Goal: Book appointment/travel/reservation

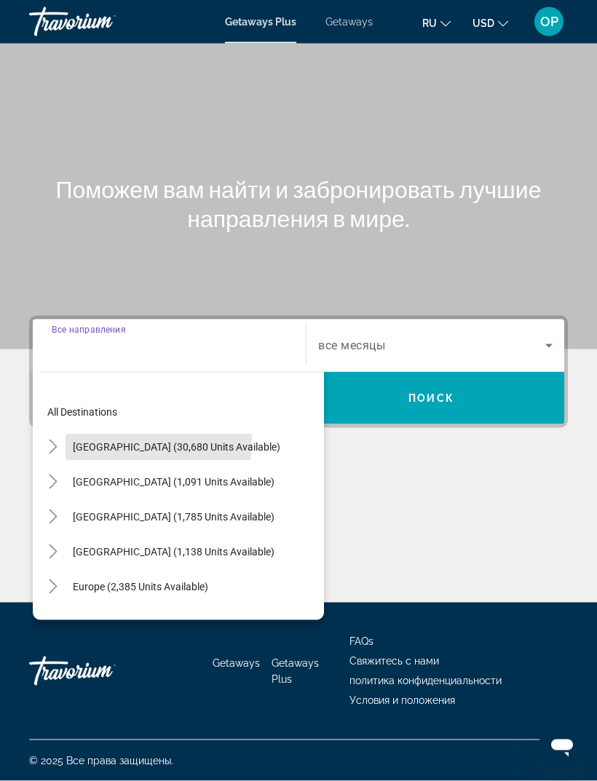
click at [70, 429] on span "Search widget" at bounding box center [177, 446] width 222 height 35
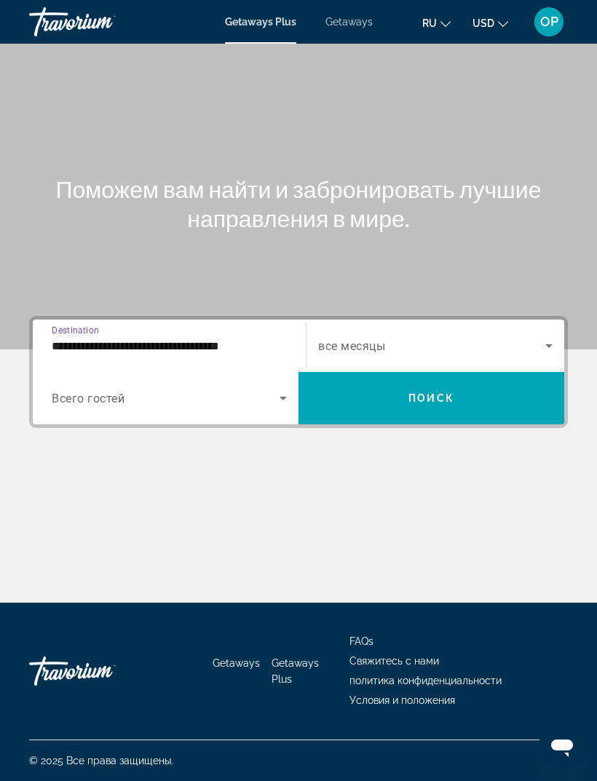
click at [81, 338] on input "**********" at bounding box center [169, 346] width 235 height 17
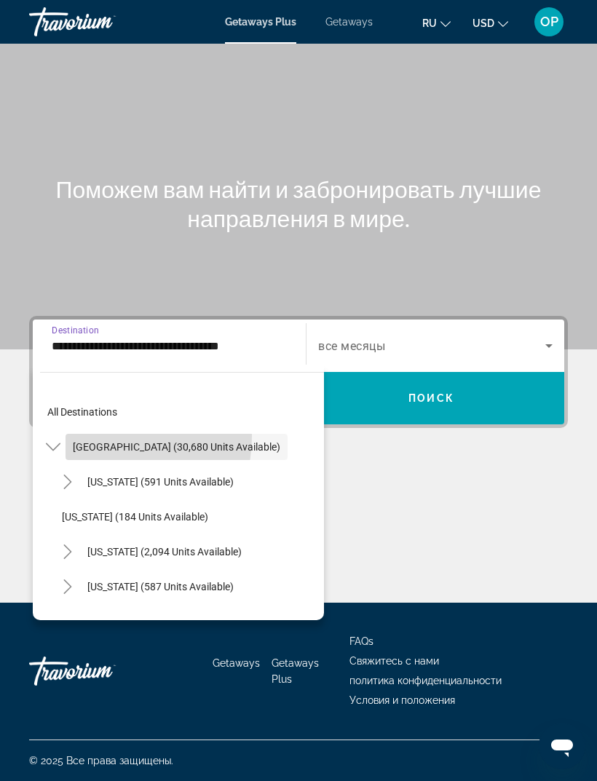
click at [84, 429] on span "Search widget" at bounding box center [177, 446] width 222 height 35
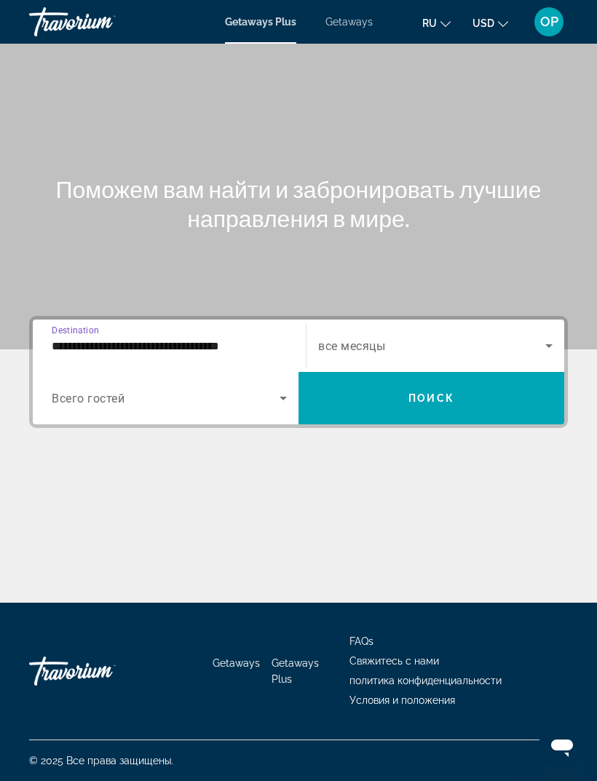
click at [69, 338] on input "**********" at bounding box center [169, 346] width 235 height 17
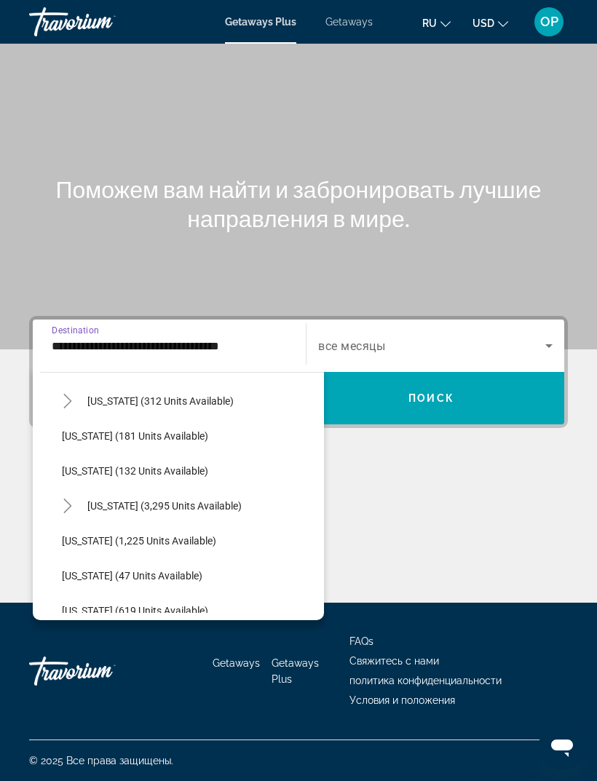
scroll to position [1204, 0]
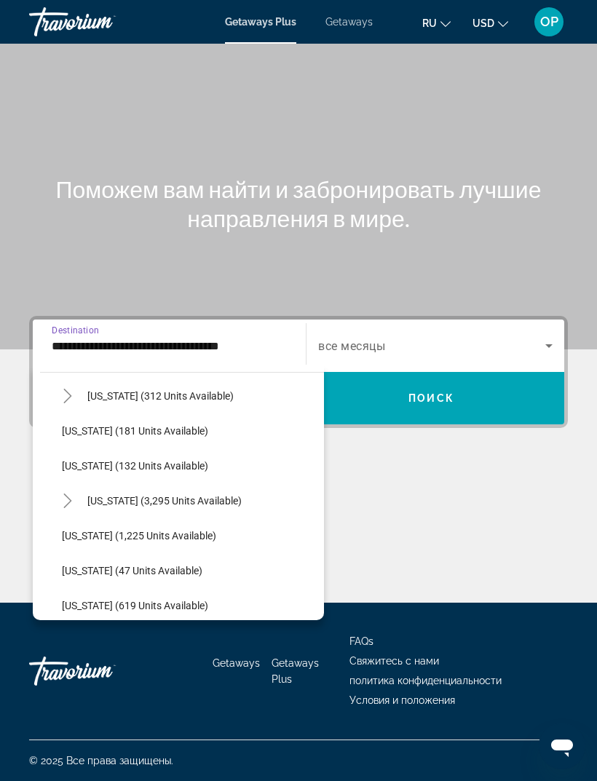
click at [107, 530] on span "[US_STATE] (1,225 units available)" at bounding box center [139, 536] width 154 height 12
type input "**********"
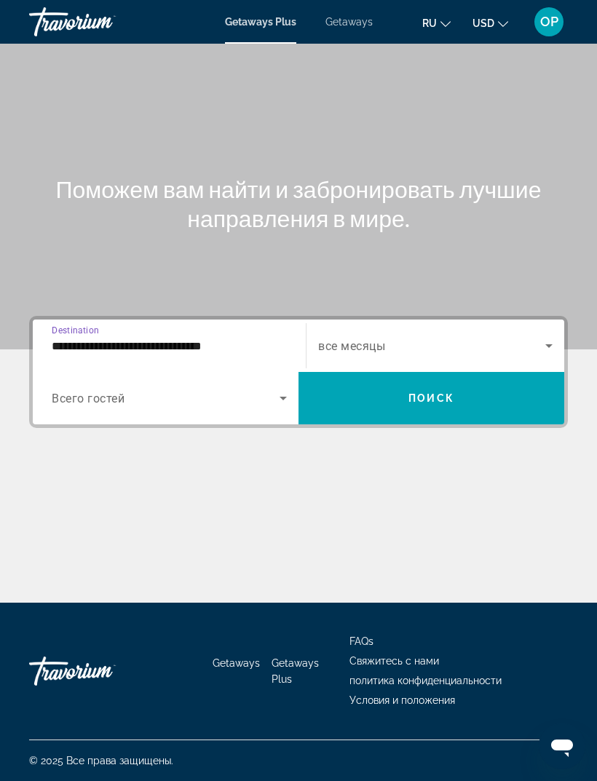
click at [89, 392] on span "Всего гостей" at bounding box center [88, 399] width 73 height 14
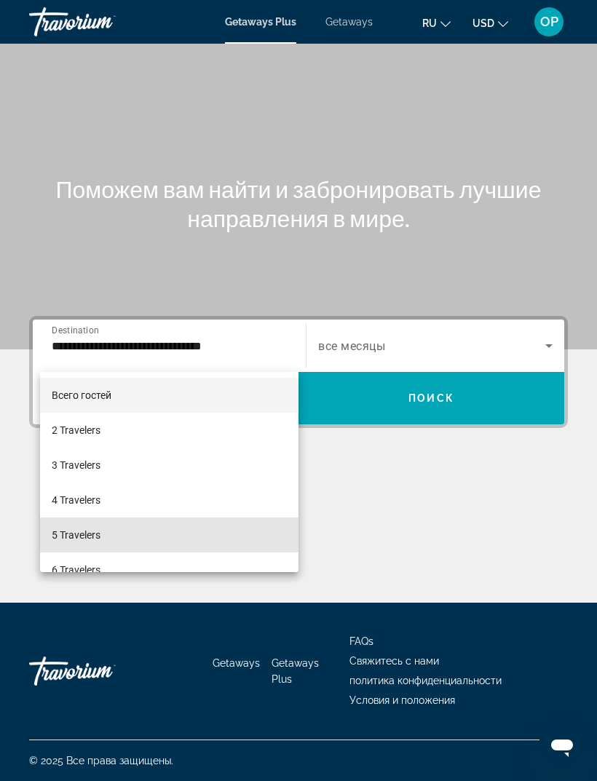
click at [79, 528] on span "5 Travelers" at bounding box center [76, 534] width 49 height 17
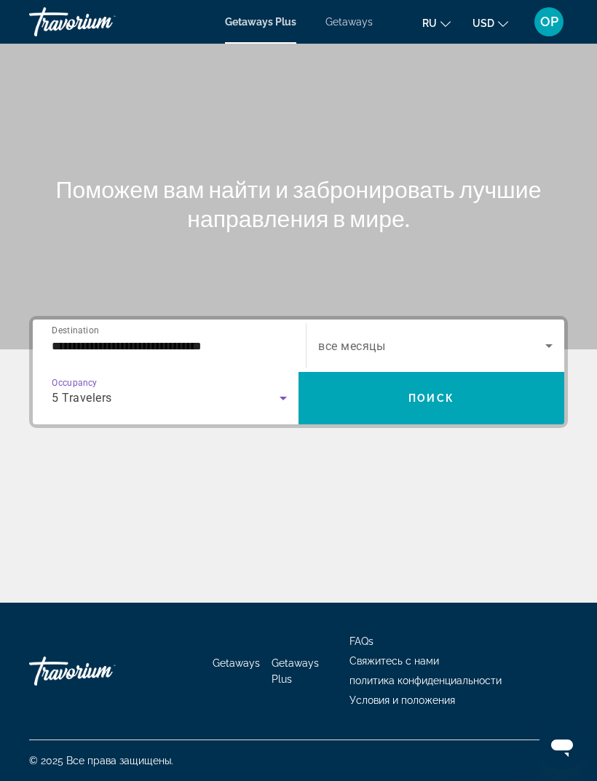
click at [539, 337] on span "Search widget" at bounding box center [431, 345] width 227 height 17
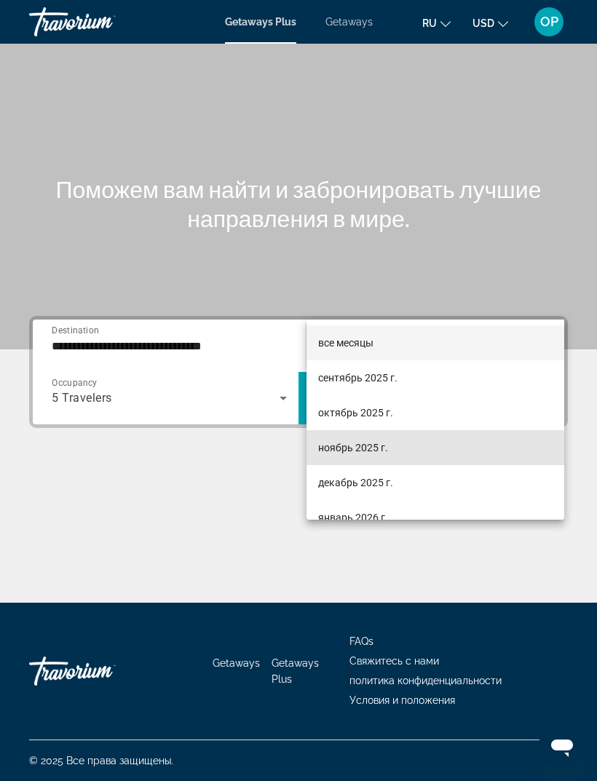
click at [340, 451] on span "ноябрь 2025 г." at bounding box center [353, 447] width 70 height 17
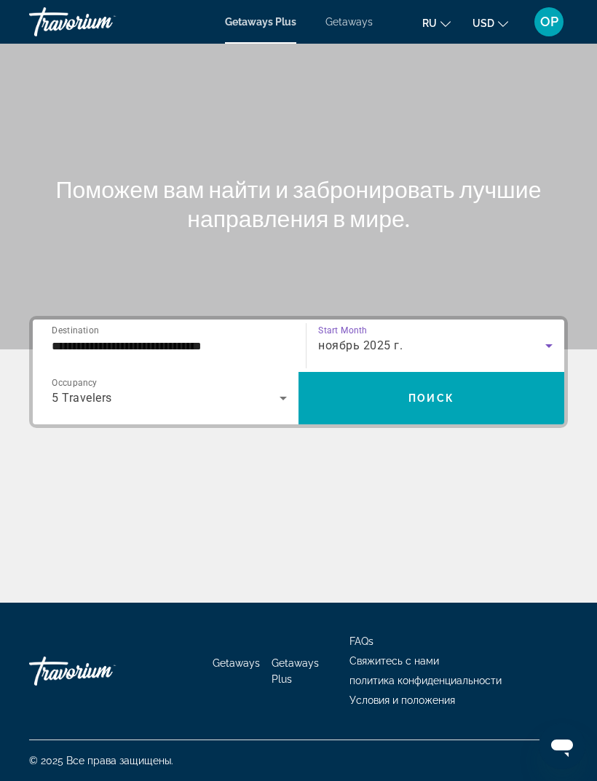
click at [455, 381] on span "Search widget" at bounding box center [431, 398] width 266 height 35
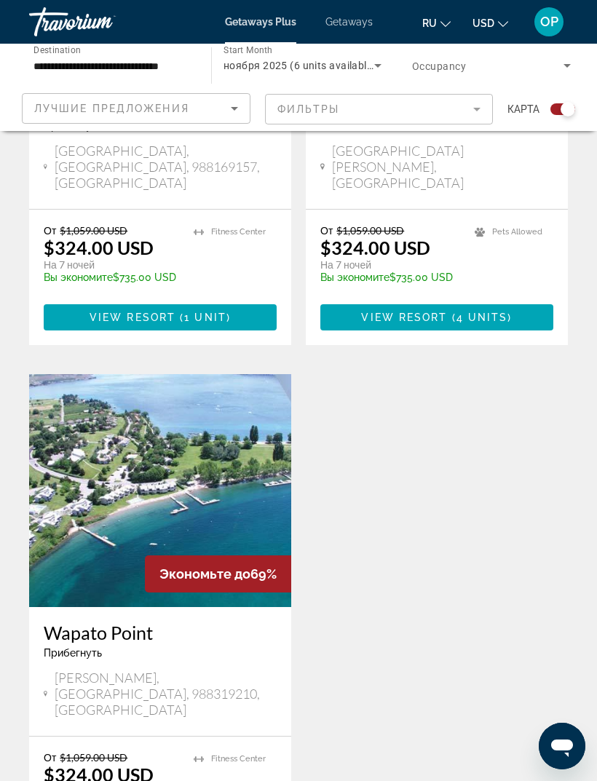
scroll to position [780, 0]
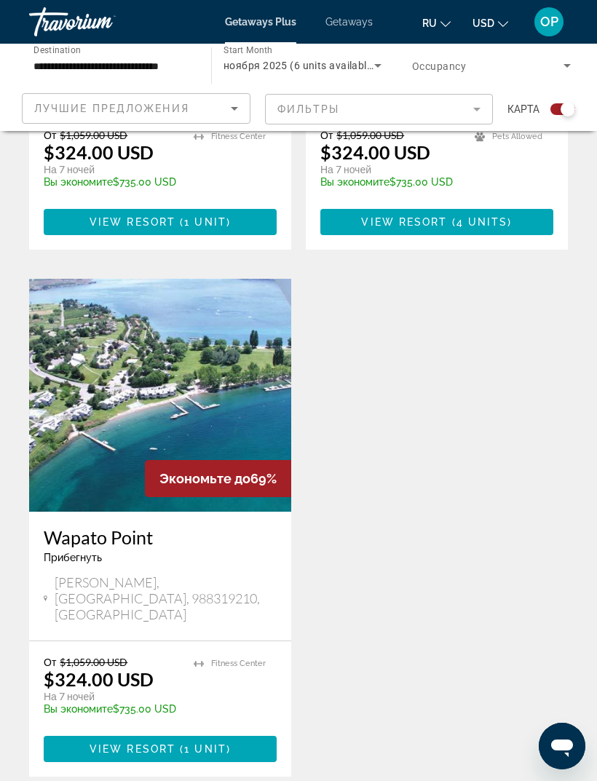
click at [91, 408] on img "Main content" at bounding box center [160, 395] width 262 height 233
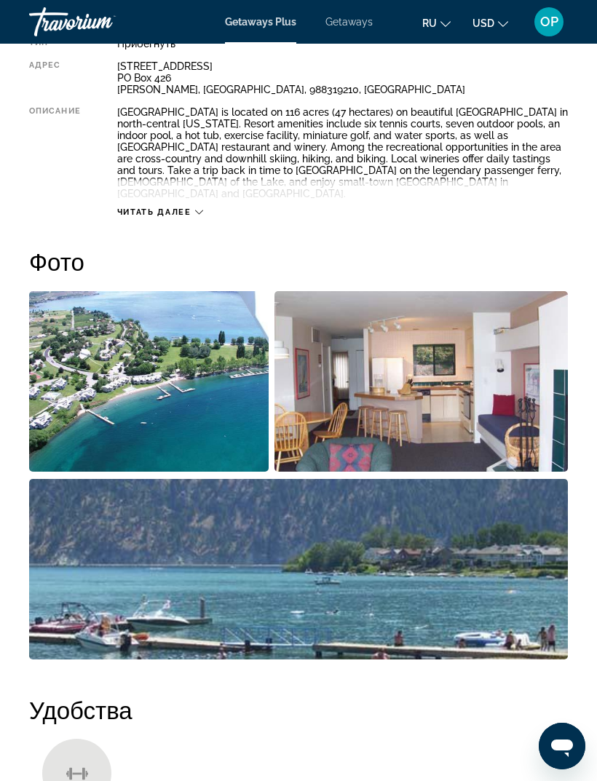
scroll to position [813, 0]
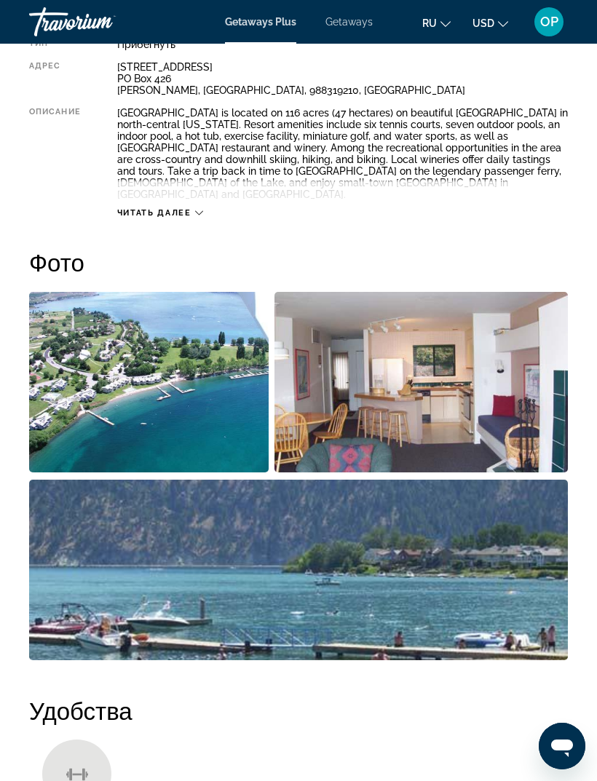
click at [341, 20] on span "Getaways" at bounding box center [348, 22] width 47 height 12
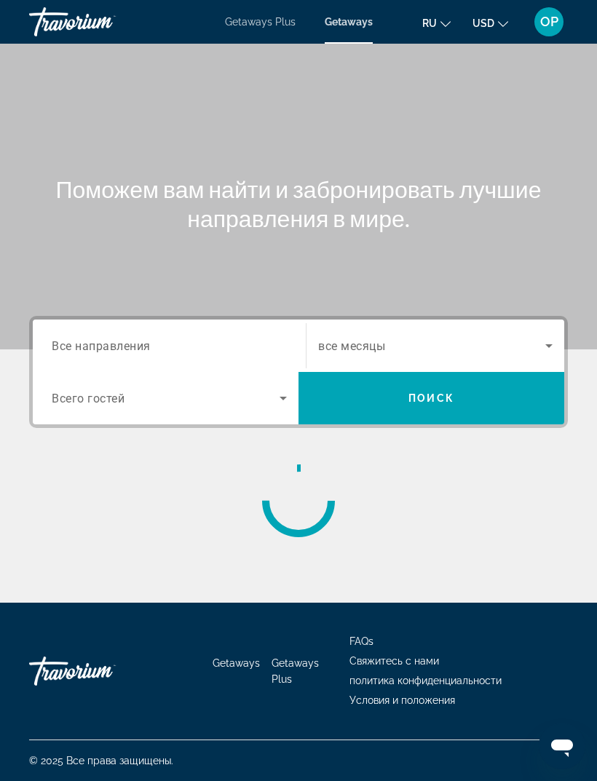
scroll to position [47, 0]
click at [90, 338] on span "Все направления" at bounding box center [101, 345] width 99 height 14
click at [90, 338] on input "Destination Все направления" at bounding box center [169, 346] width 235 height 17
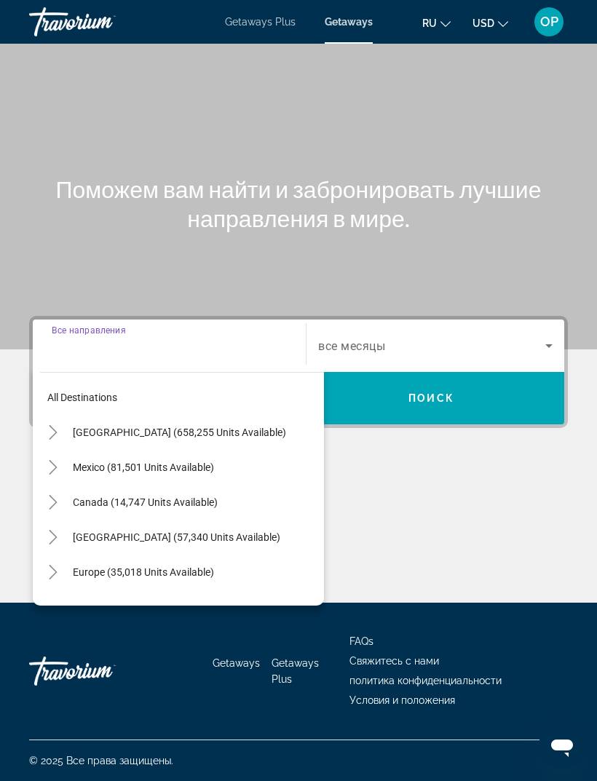
click at [95, 427] on span "[GEOGRAPHIC_DATA] (658,255 units available)" at bounding box center [179, 433] width 213 height 12
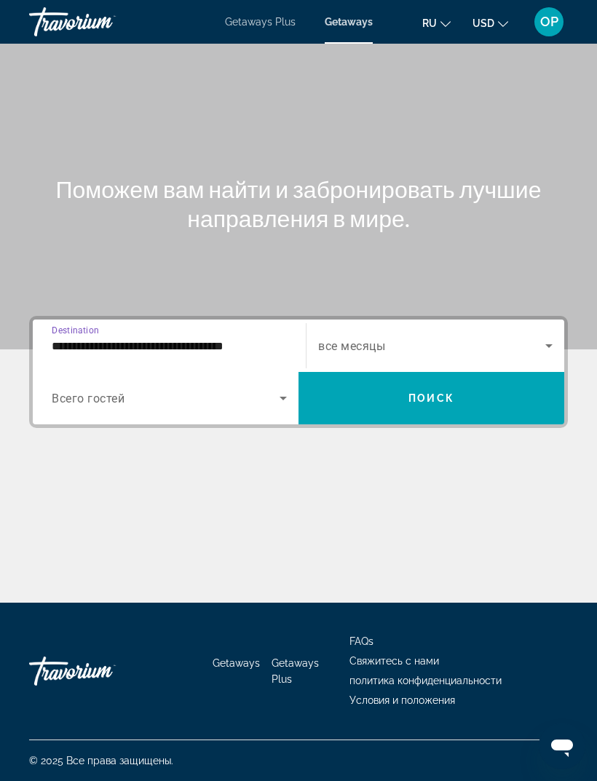
click at [71, 338] on input "**********" at bounding box center [169, 346] width 235 height 17
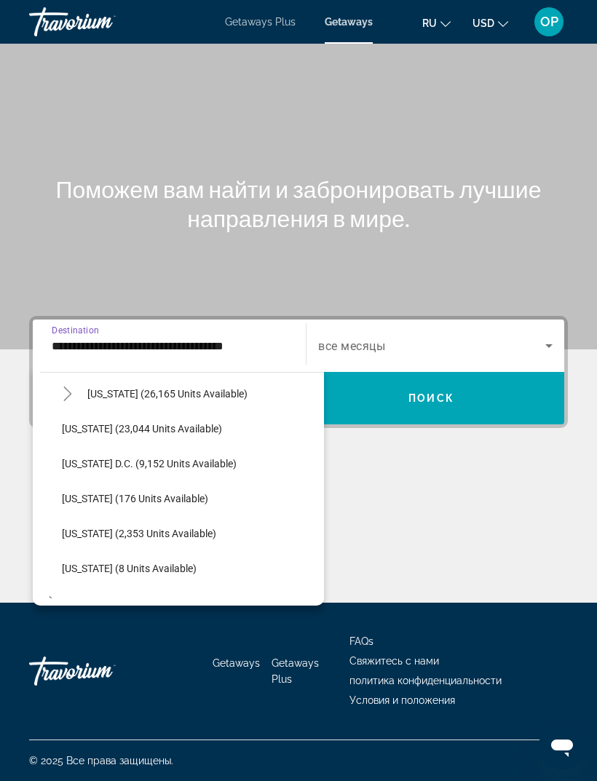
scroll to position [1469, 0]
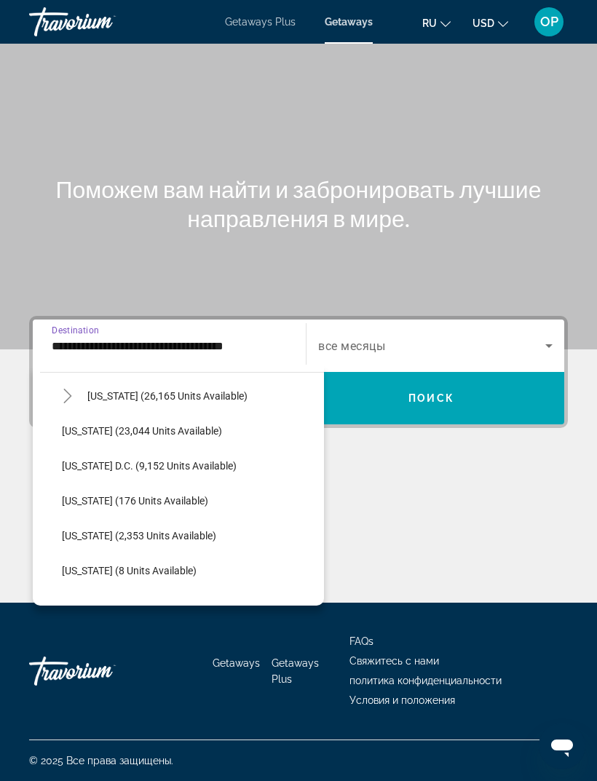
click at [103, 425] on span "[US_STATE] (23,044 units available)" at bounding box center [142, 431] width 160 height 12
type input "**********"
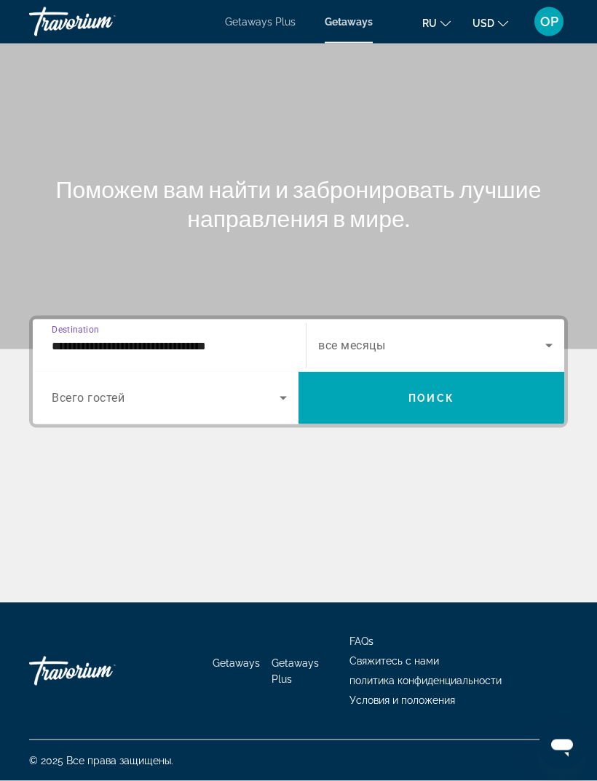
scroll to position [46, 0]
click at [75, 389] on span "Search widget" at bounding box center [166, 397] width 228 height 17
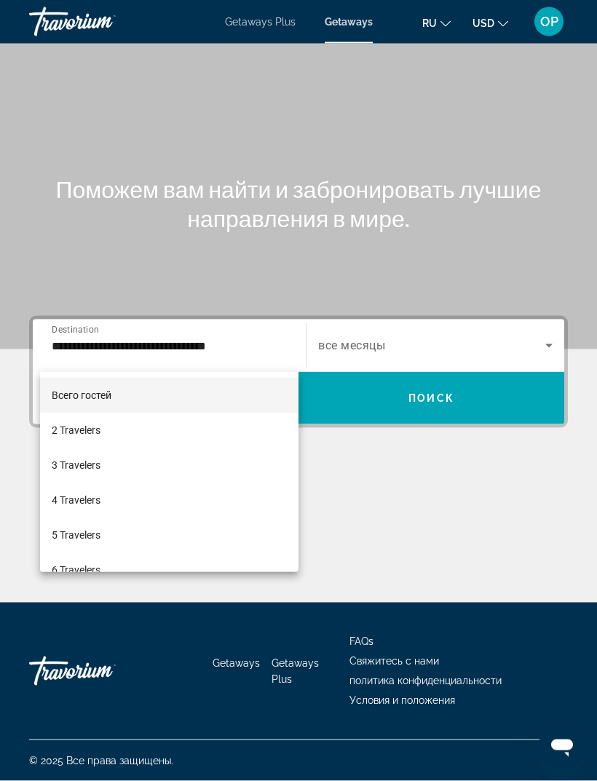
scroll to position [47, 0]
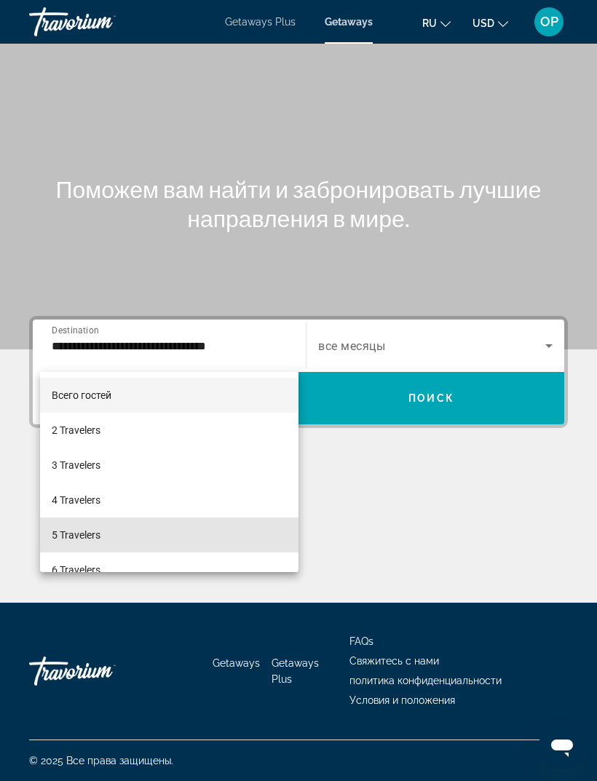
click at [75, 525] on mat-option "5 Travelers" at bounding box center [169, 535] width 258 height 35
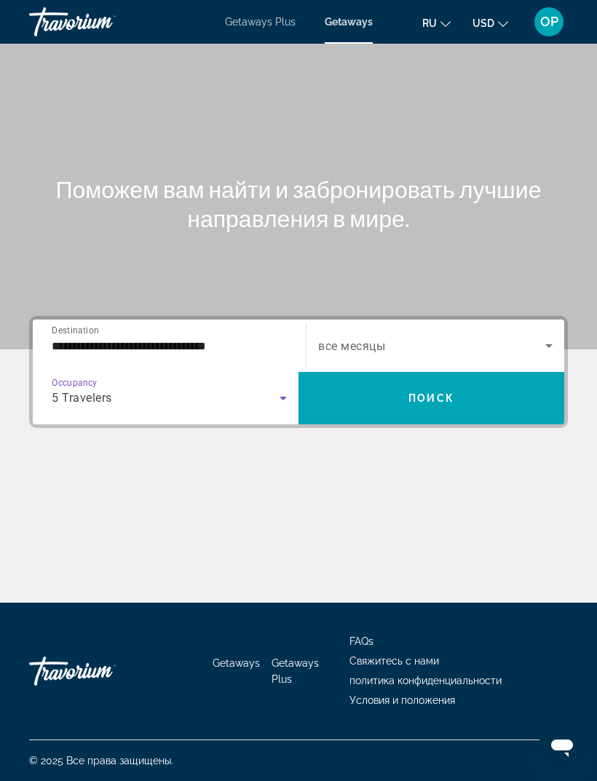
click at [499, 337] on span "Search widget" at bounding box center [431, 345] width 227 height 17
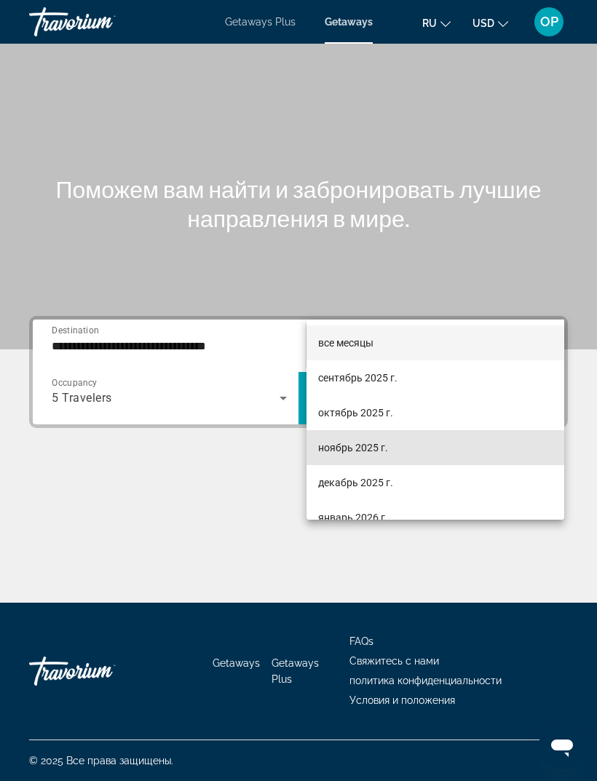
click at [332, 446] on span "ноябрь 2025 г." at bounding box center [353, 447] width 70 height 17
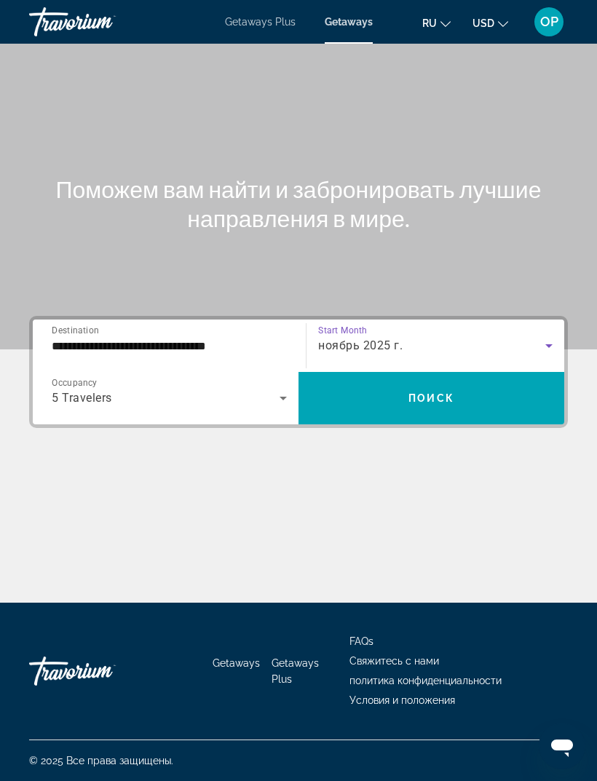
click at [425, 392] on span "Поиск" at bounding box center [431, 398] width 46 height 12
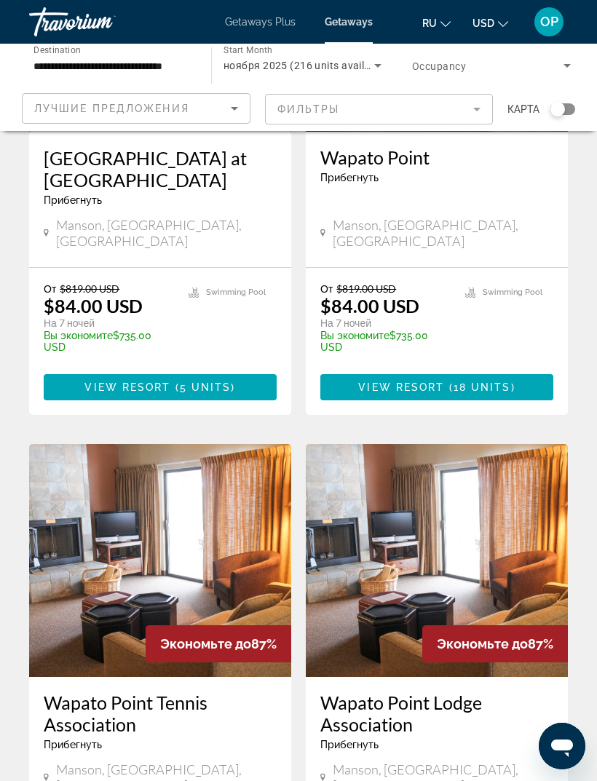
scroll to position [2764, 0]
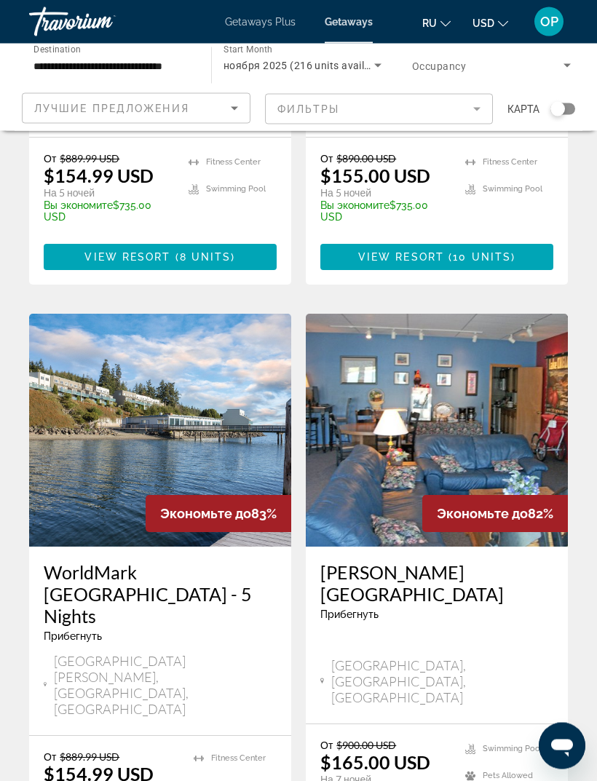
scroll to position [987, 0]
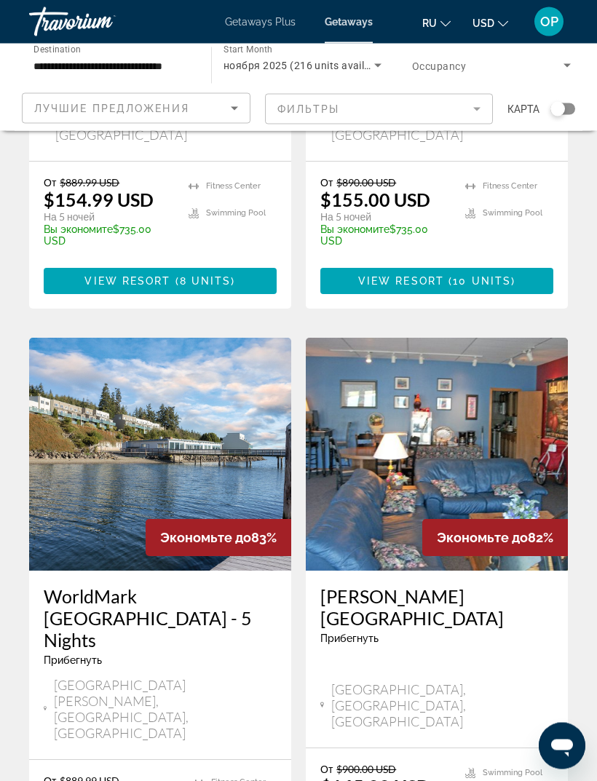
click at [122, 386] on img "Main content" at bounding box center [160, 454] width 262 height 233
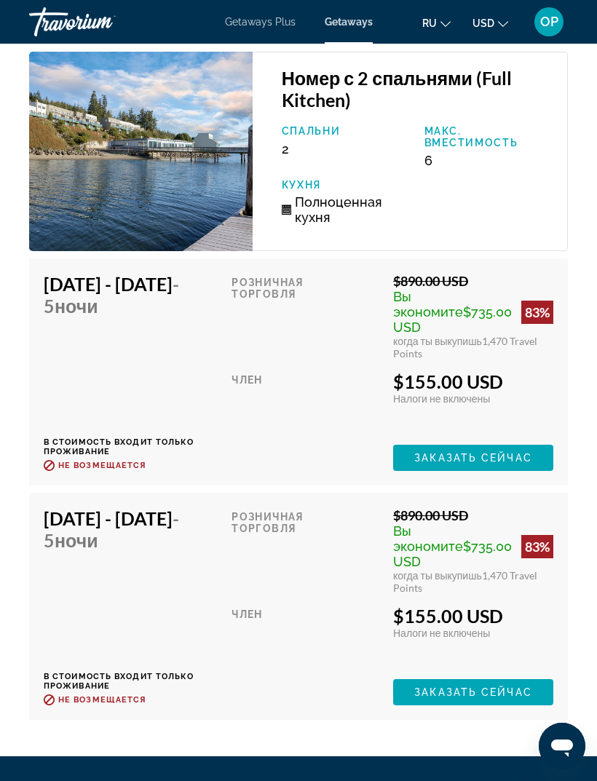
scroll to position [3393, 0]
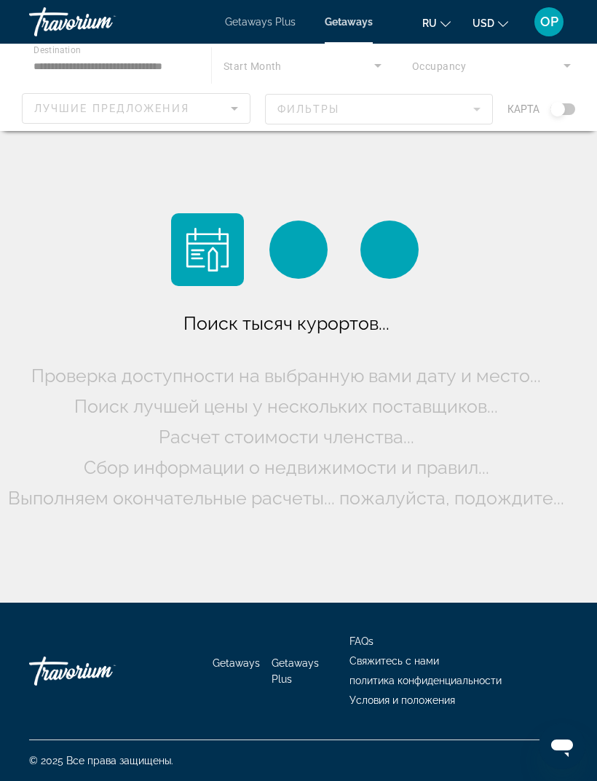
scroll to position [47, 0]
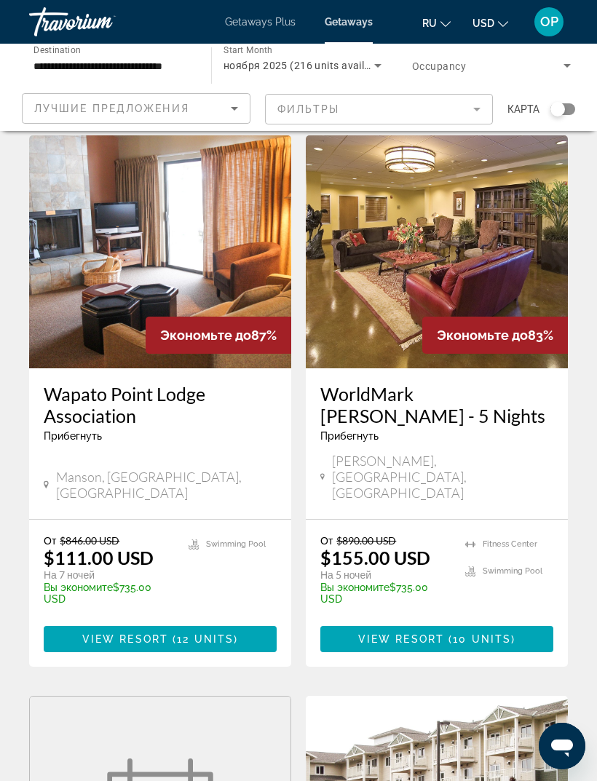
click at [119, 255] on img "Main content" at bounding box center [160, 251] width 262 height 233
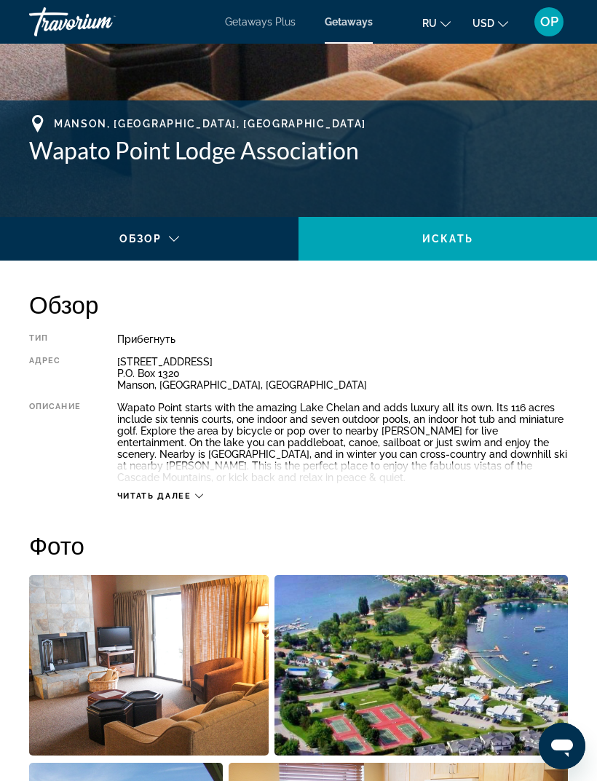
scroll to position [407, 0]
